Goal: Information Seeking & Learning: Learn about a topic

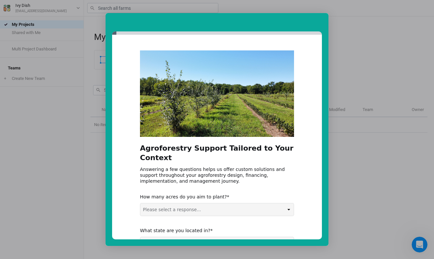
click at [94, 22] on div "Intercom messenger" at bounding box center [217, 129] width 434 height 259
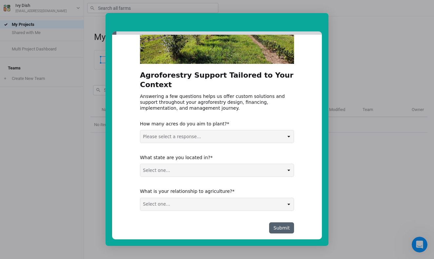
scroll to position [73, 0]
select select "0-5 acres"
select select "AL"
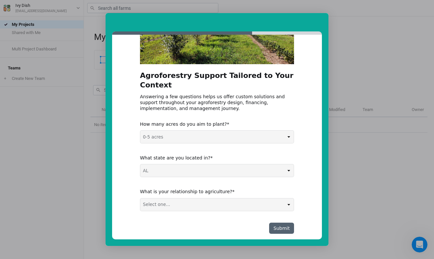
select select "Agri-Food Supply Chain"
click at [280, 223] on button "Submit" at bounding box center [281, 228] width 25 height 11
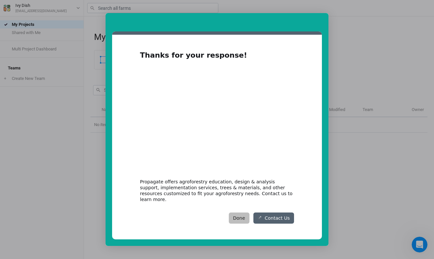
click at [244, 215] on button "Done" at bounding box center [239, 218] width 21 height 11
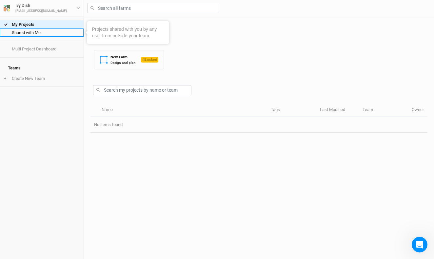
click at [49, 34] on link "Shared with Me" at bounding box center [42, 32] width 84 height 8
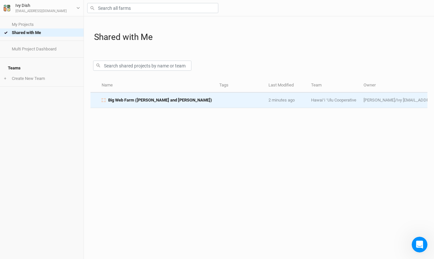
click at [125, 101] on span "Big Web Farm ([PERSON_NAME] and [PERSON_NAME])" at bounding box center [160, 100] width 104 height 6
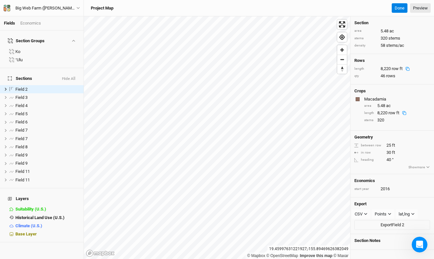
click at [389, 67] on div "8,220 row ft" at bounding box center [396, 69] width 32 height 6
click at [26, 23] on div "Economics" at bounding box center [30, 23] width 21 height 6
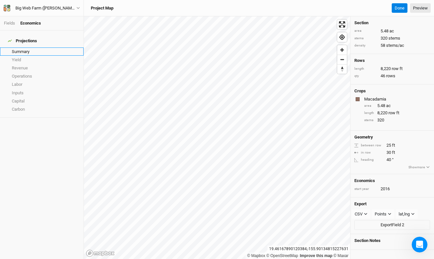
click at [17, 48] on link "Summary" at bounding box center [42, 51] width 84 height 8
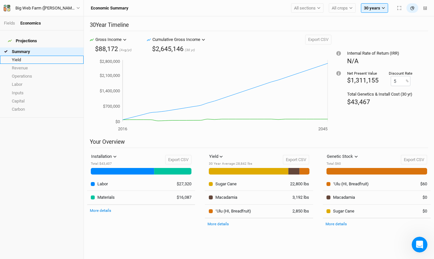
click at [34, 57] on link "Yield" at bounding box center [42, 60] width 84 height 8
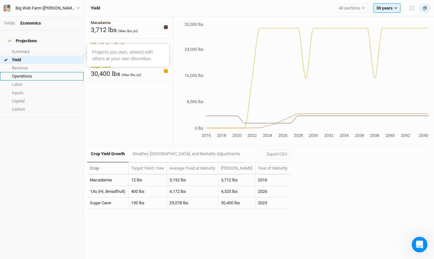
click at [25, 72] on link "Operations" at bounding box center [42, 76] width 84 height 8
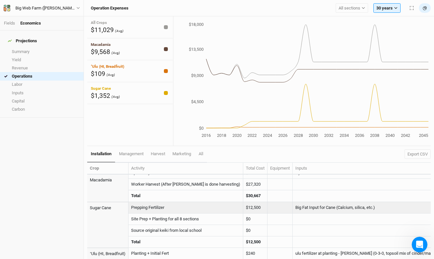
scroll to position [18, 0]
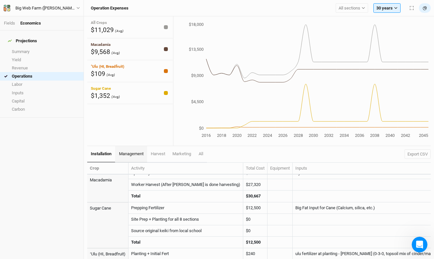
click at [138, 157] on link "management" at bounding box center [131, 154] width 32 height 16
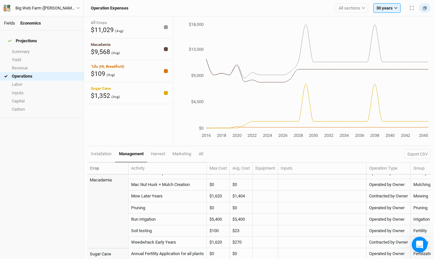
click at [12, 21] on link "Fields" at bounding box center [9, 23] width 11 height 5
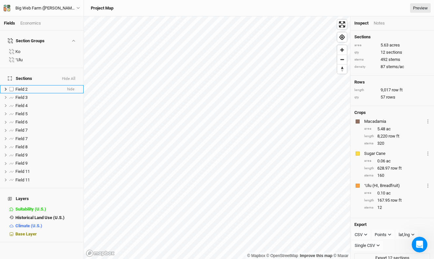
click at [26, 87] on span "Field 2" at bounding box center [21, 89] width 12 height 5
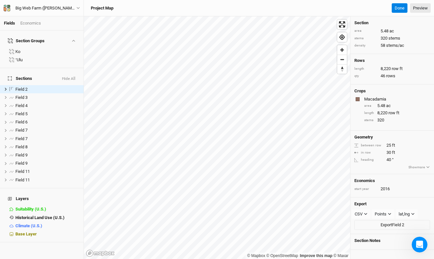
click at [28, 29] on div "Fields Economics" at bounding box center [42, 23] width 84 height 14
click at [35, 25] on div "Economics" at bounding box center [30, 23] width 21 height 6
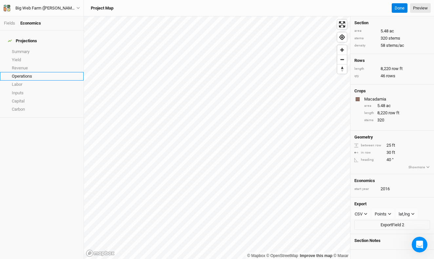
click at [31, 72] on link "Operations" at bounding box center [42, 76] width 84 height 8
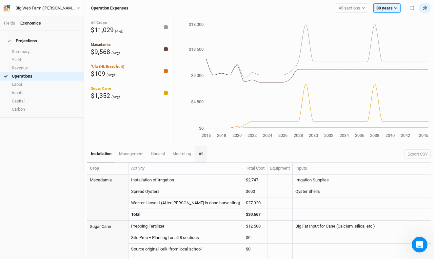
click at [202, 158] on link "All" at bounding box center [201, 154] width 12 height 16
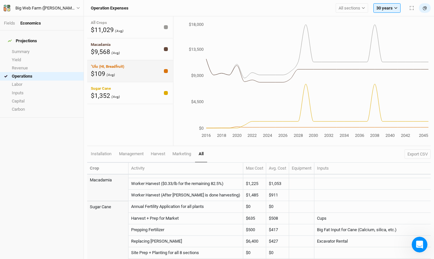
scroll to position [122, 0]
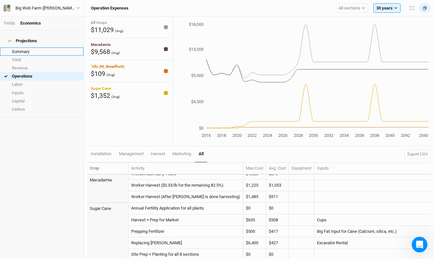
click at [19, 47] on link "Summary" at bounding box center [42, 51] width 84 height 8
